Goal: Find specific page/section: Find specific page/section

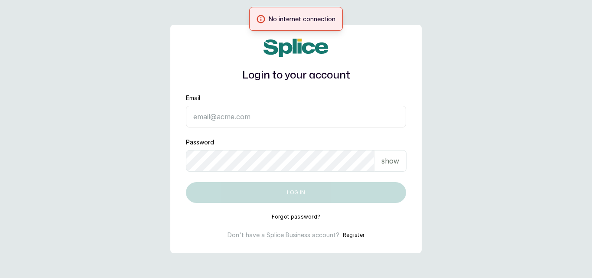
type input "skingenicpro@brownskingirlbsg.com"
click at [322, 188] on button "Log in" at bounding box center [296, 192] width 220 height 21
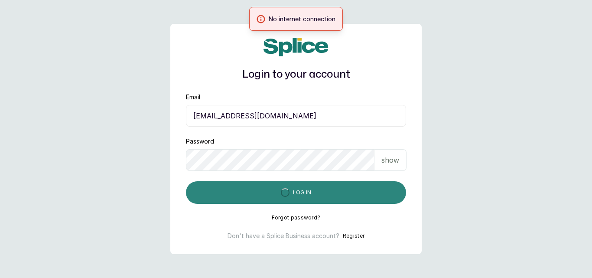
click at [322, 188] on button "Log in" at bounding box center [296, 192] width 220 height 23
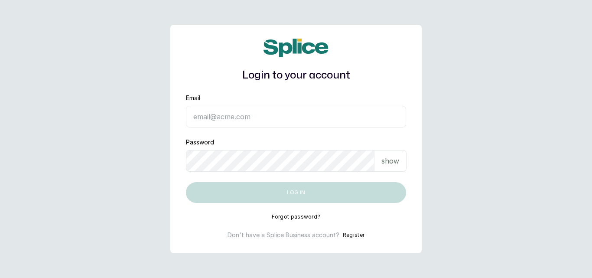
type input "[EMAIL_ADDRESS][DOMAIN_NAME]"
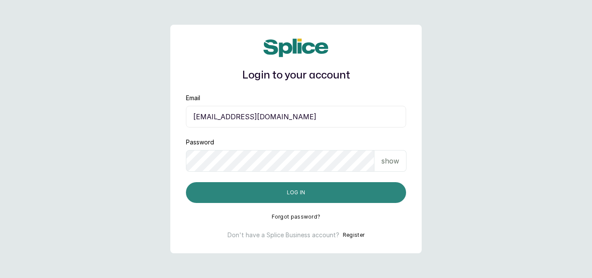
click at [232, 196] on button "Log in" at bounding box center [296, 192] width 220 height 21
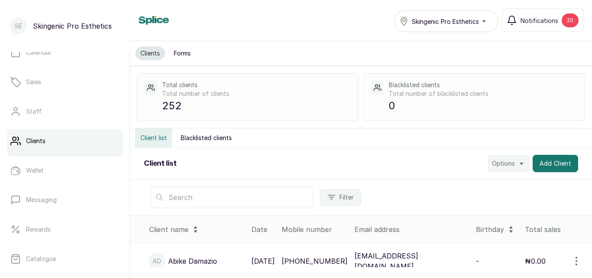
scroll to position [61, 0]
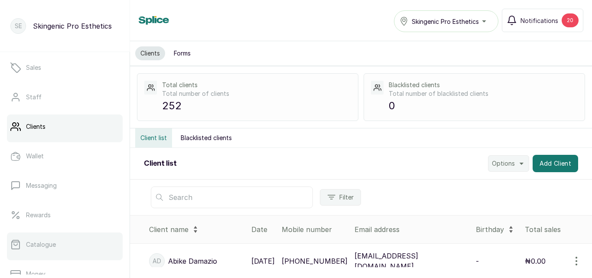
click at [25, 245] on link "Catalogue" at bounding box center [65, 244] width 116 height 24
